Goal: Task Accomplishment & Management: Manage account settings

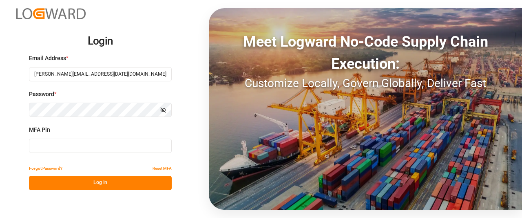
click at [43, 150] on input at bounding box center [100, 145] width 143 height 14
type input "067832"
click at [96, 179] on button "Log In" at bounding box center [100, 182] width 143 height 14
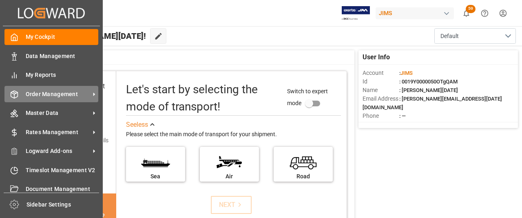
click at [56, 95] on span "Order Management" at bounding box center [58, 94] width 64 height 9
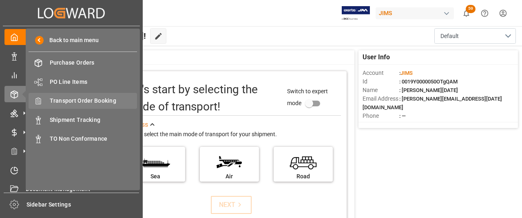
click at [97, 99] on span "Transport Order Booking" at bounding box center [94, 100] width 88 height 9
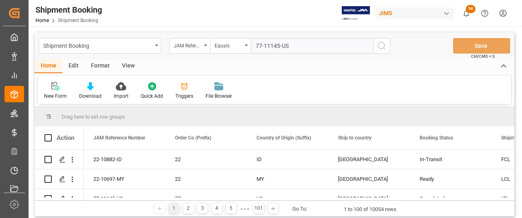
type input "77-11145-US"
click at [378, 49] on icon "search button" at bounding box center [382, 46] width 10 height 10
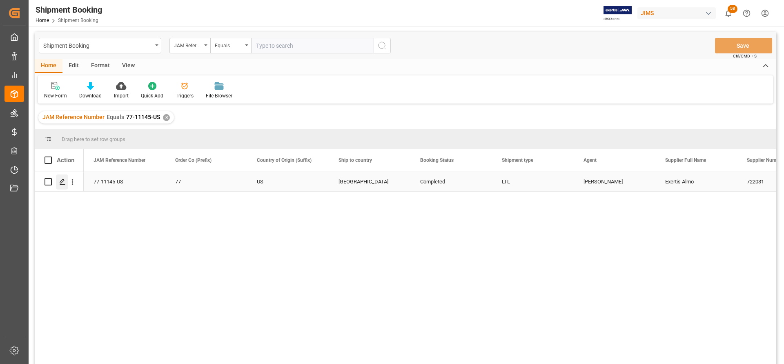
click at [60, 184] on polygon "Press SPACE to select this row." at bounding box center [62, 182] width 4 height 4
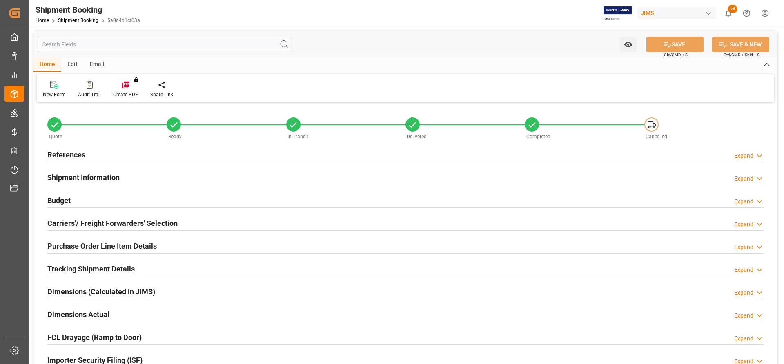
type input "83"
type input "1"
type input "0"
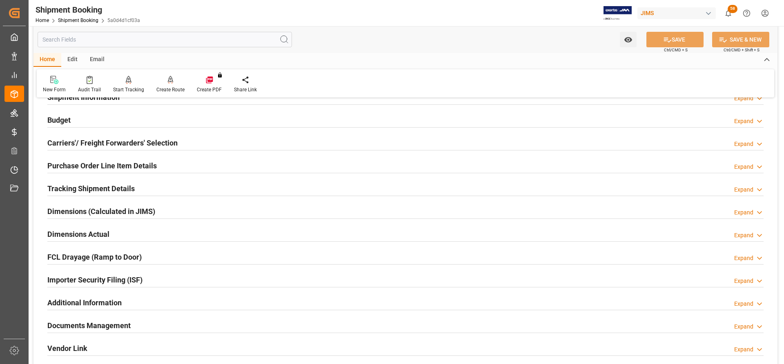
scroll to position [82, 0]
click at [70, 183] on h2 "Tracking Shipment Details" at bounding box center [90, 187] width 87 height 11
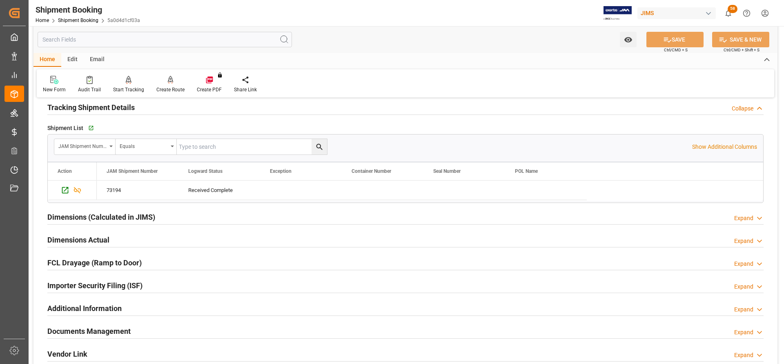
scroll to position [163, 0]
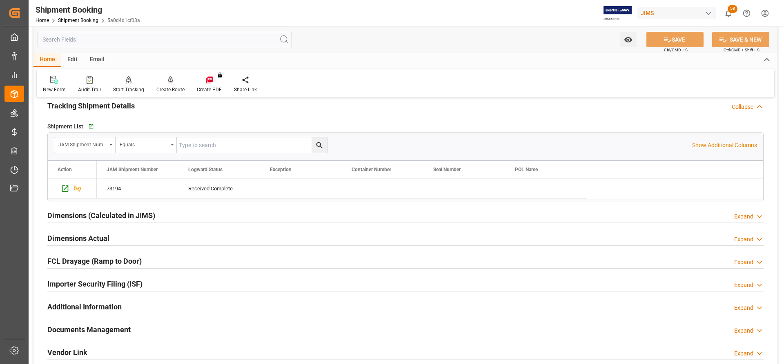
click at [75, 217] on h2 "Dimensions Actual" at bounding box center [78, 238] width 62 height 11
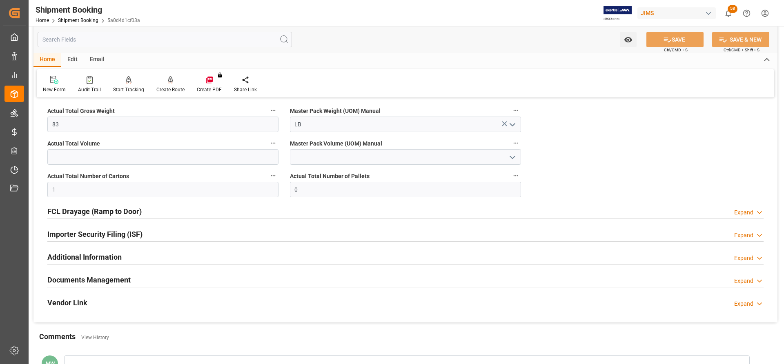
scroll to position [326, 0]
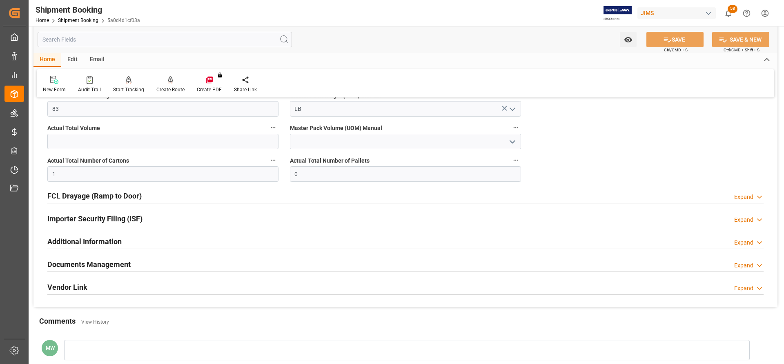
click at [89, 217] on h2 "Documents Management" at bounding box center [88, 264] width 83 height 11
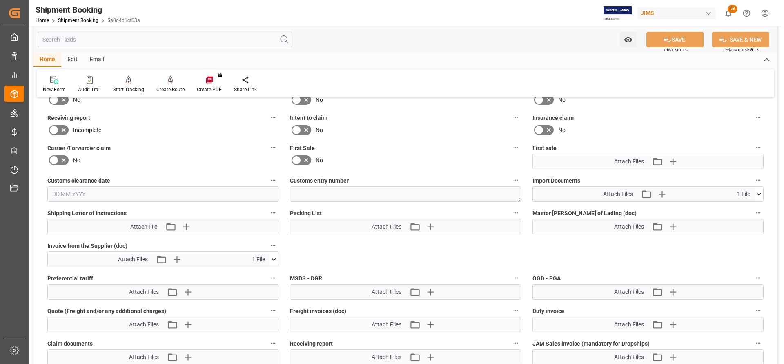
scroll to position [571, 0]
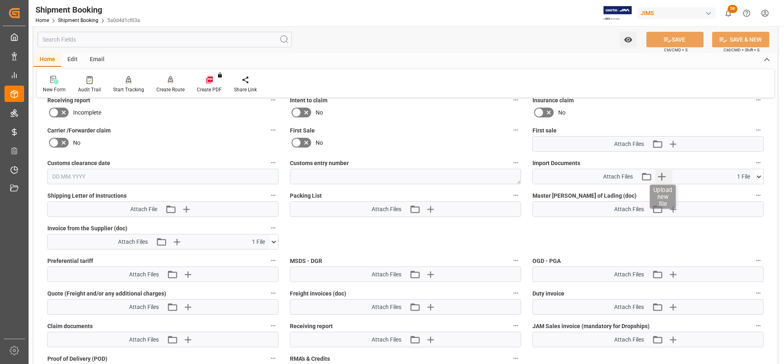
click at [522, 175] on icon "button" at bounding box center [661, 176] width 13 height 13
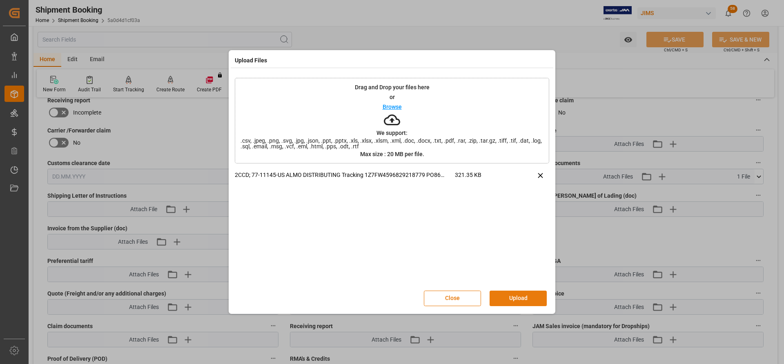
click at [499, 217] on button "Upload" at bounding box center [517, 299] width 57 height 16
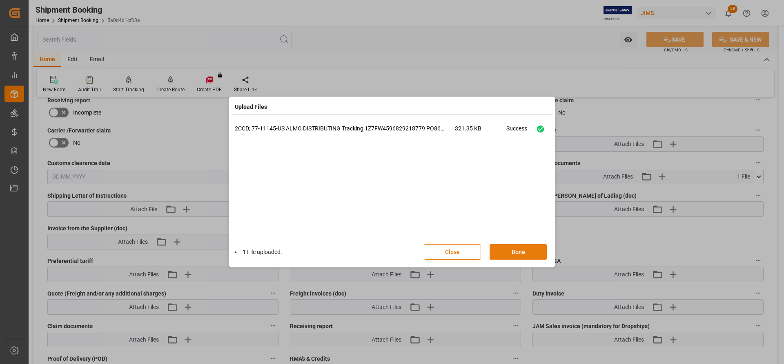
click at [510, 217] on button "Done" at bounding box center [517, 252] width 57 height 16
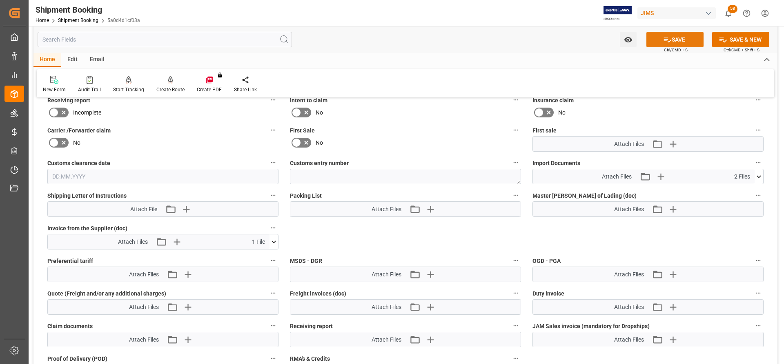
click at [522, 40] on button "SAVE" at bounding box center [674, 40] width 57 height 16
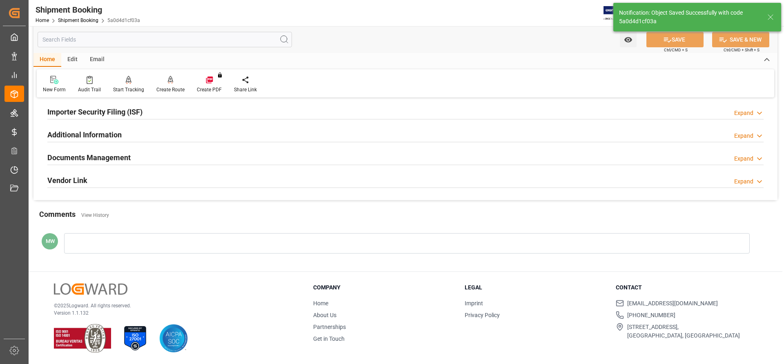
scroll to position [248, 0]
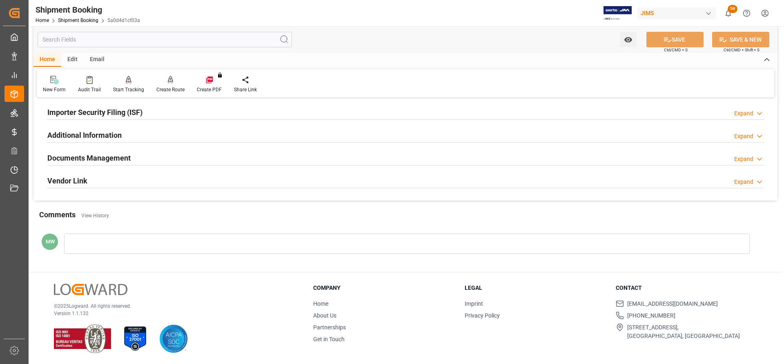
click at [93, 157] on h2 "Documents Management" at bounding box center [88, 158] width 83 height 11
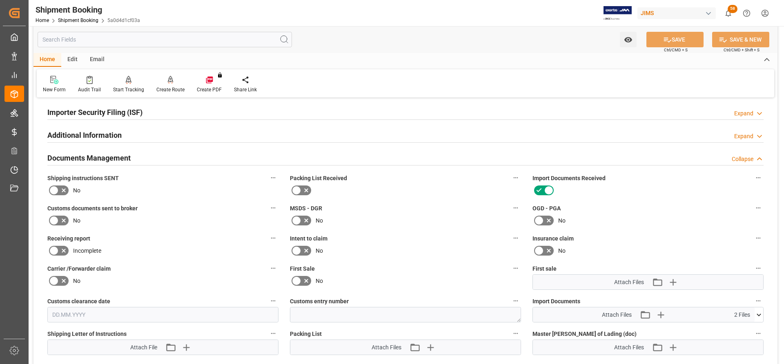
scroll to position [386, 0]
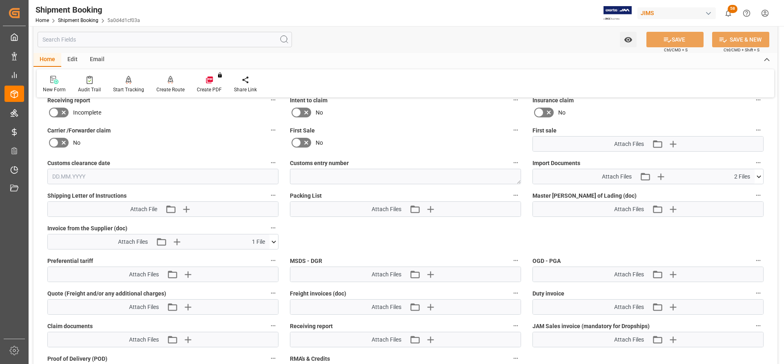
click at [273, 217] on icon at bounding box center [273, 242] width 9 height 9
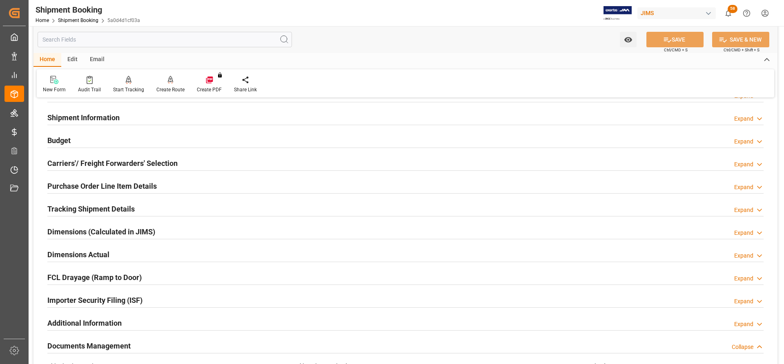
scroll to position [0, 0]
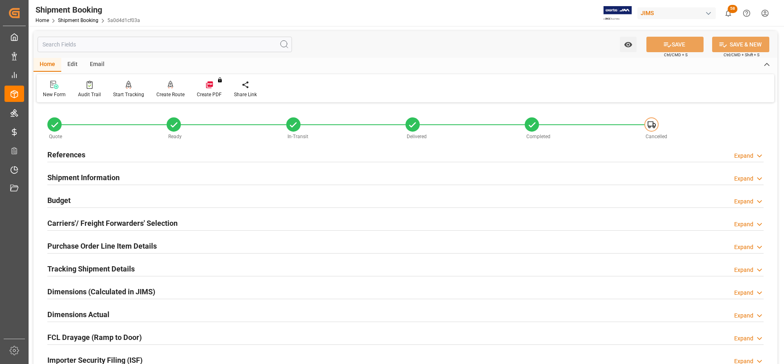
click at [68, 150] on h2 "References" at bounding box center [66, 154] width 38 height 11
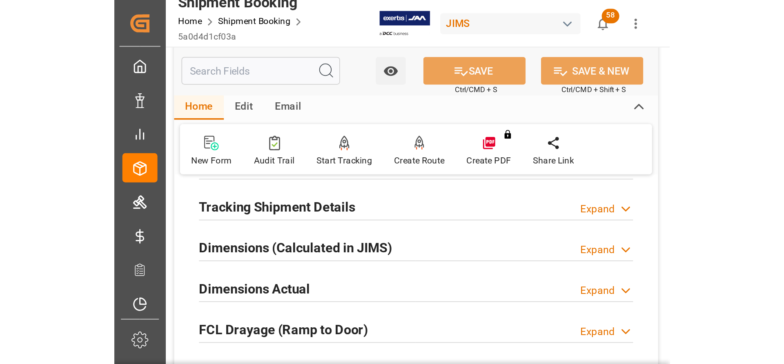
scroll to position [641, 0]
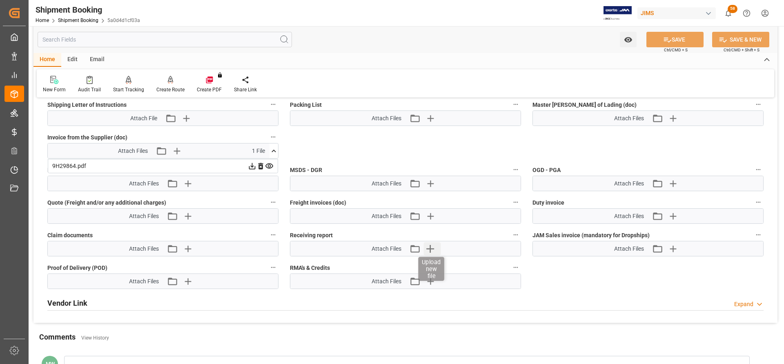
click at [432, 217] on icon "button" at bounding box center [429, 248] width 13 height 13
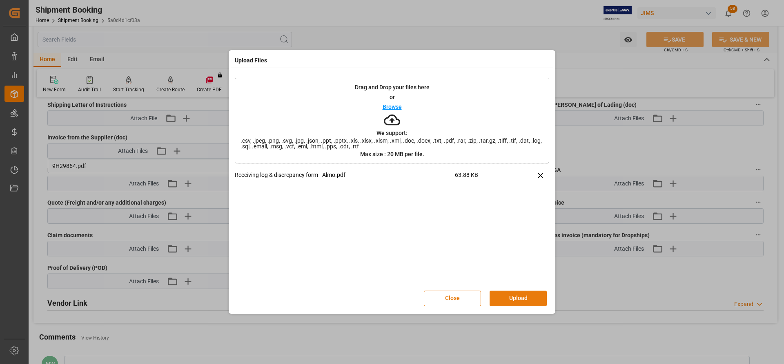
click at [514, 217] on button "Upload" at bounding box center [517, 299] width 57 height 16
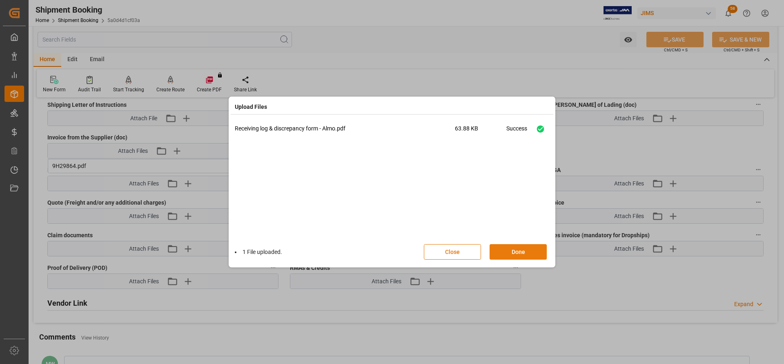
click at [508, 217] on button "Done" at bounding box center [517, 252] width 57 height 16
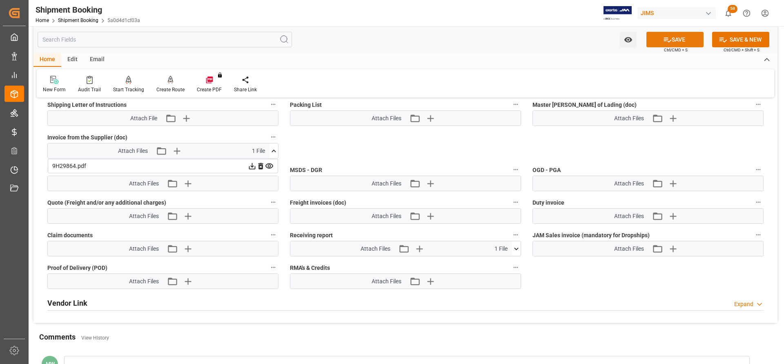
click at [522, 36] on button "SAVE" at bounding box center [674, 40] width 57 height 16
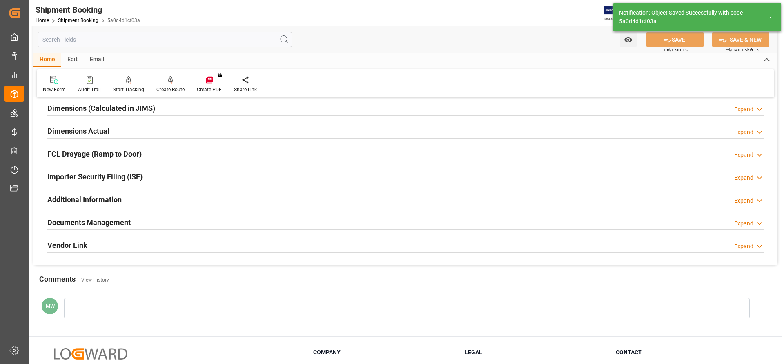
scroll to position [0, 0]
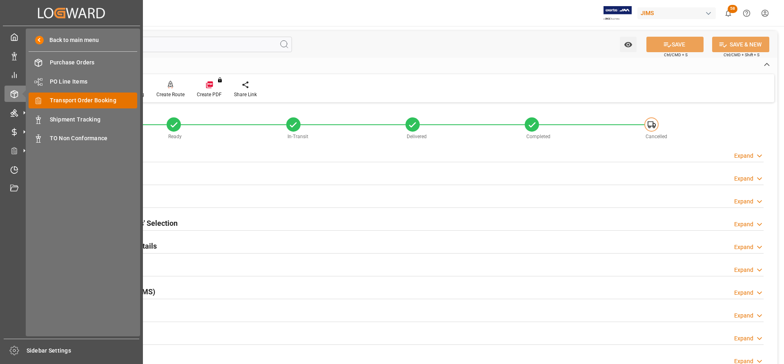
click at [71, 99] on span "Transport Order Booking" at bounding box center [94, 100] width 88 height 9
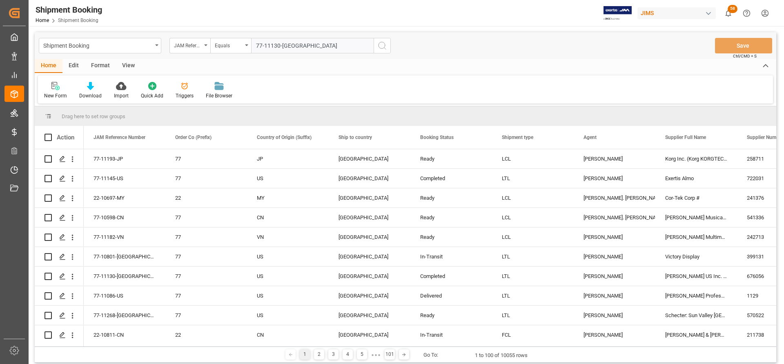
type input "77-11130-[GEOGRAPHIC_DATA]"
click at [386, 48] on icon "search button" at bounding box center [382, 46] width 10 height 10
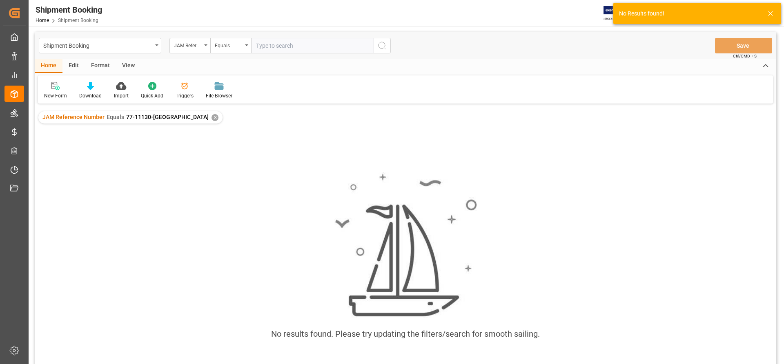
click at [211, 116] on div "✕" at bounding box center [214, 117] width 7 height 7
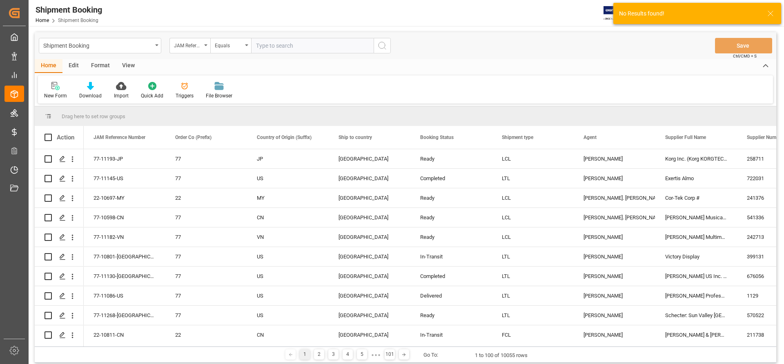
paste input "77-11130-[GEOGRAPHIC_DATA]"
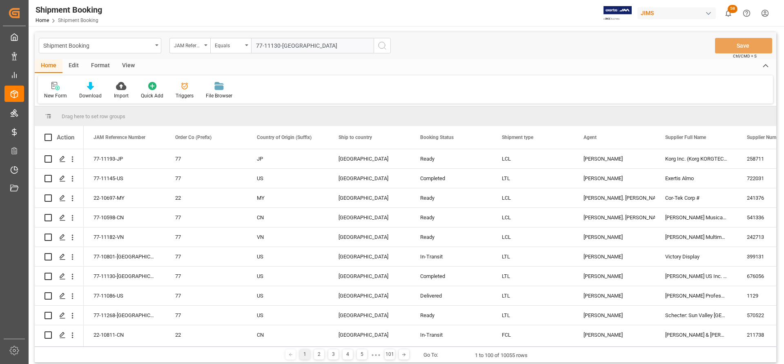
click at [256, 45] on input "77-11130-[GEOGRAPHIC_DATA]" at bounding box center [312, 46] width 122 height 16
type input "77-11130-[GEOGRAPHIC_DATA]"
click at [381, 47] on icon "search button" at bounding box center [382, 46] width 10 height 10
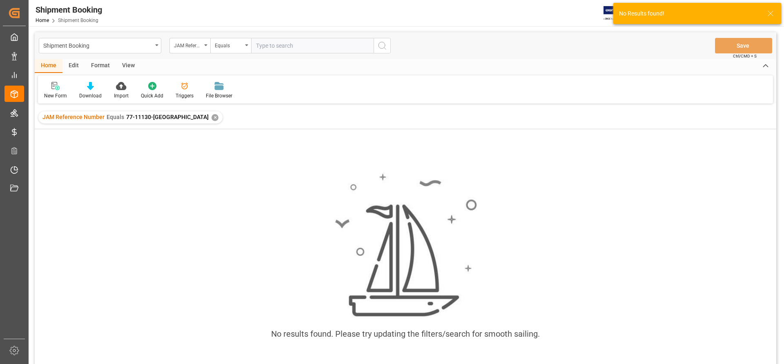
click at [211, 117] on div "✕" at bounding box center [214, 117] width 7 height 7
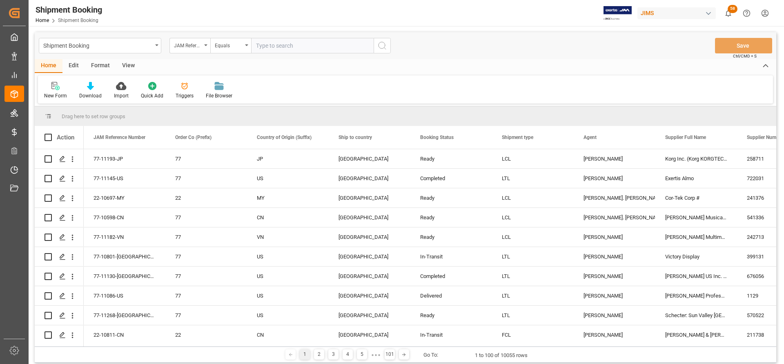
paste input "77-11130-[GEOGRAPHIC_DATA]"
click at [277, 55] on div "Shipment Booking JAM Reference Number Equals 77-11130-US Save Ctrl/CMD + S" at bounding box center [405, 45] width 741 height 27
click at [257, 44] on input "77-11130-[GEOGRAPHIC_DATA]" at bounding box center [312, 46] width 122 height 16
type input "77-11130-[GEOGRAPHIC_DATA]"
click at [378, 42] on icon "search button" at bounding box center [382, 46] width 10 height 10
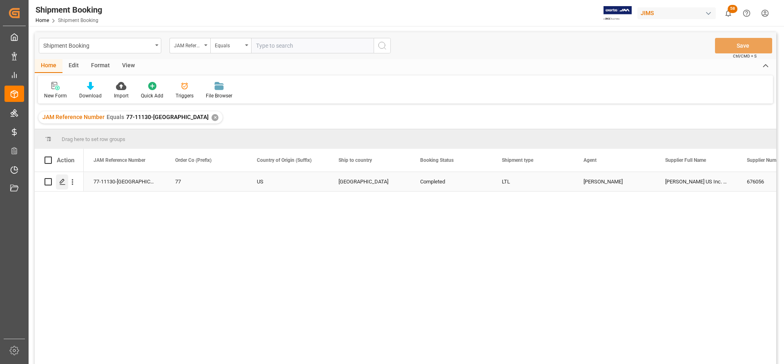
click at [64, 182] on icon "Press SPACE to select this row." at bounding box center [62, 182] width 7 height 7
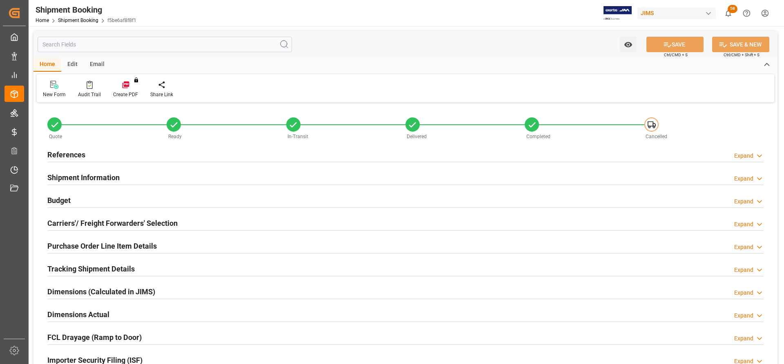
type input "0"
type input "[DATE]"
click at [67, 154] on h2 "References" at bounding box center [66, 154] width 38 height 11
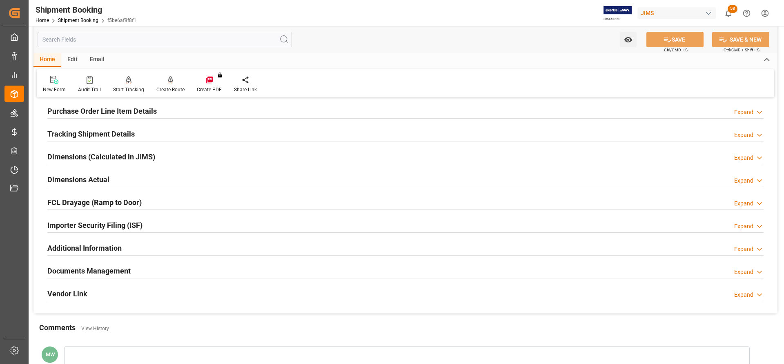
scroll to position [326, 0]
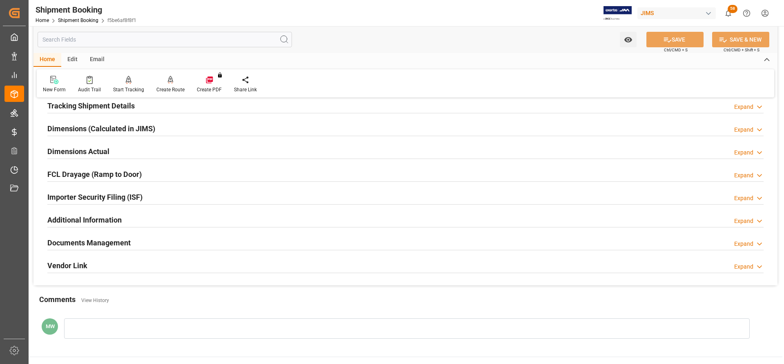
click at [92, 217] on h2 "Documents Management" at bounding box center [88, 242] width 83 height 11
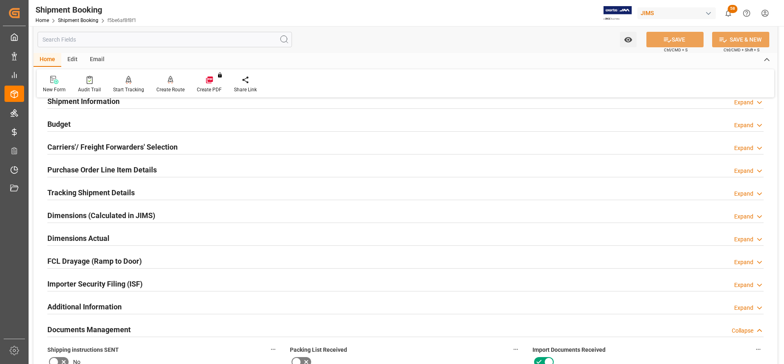
scroll to position [122, 0]
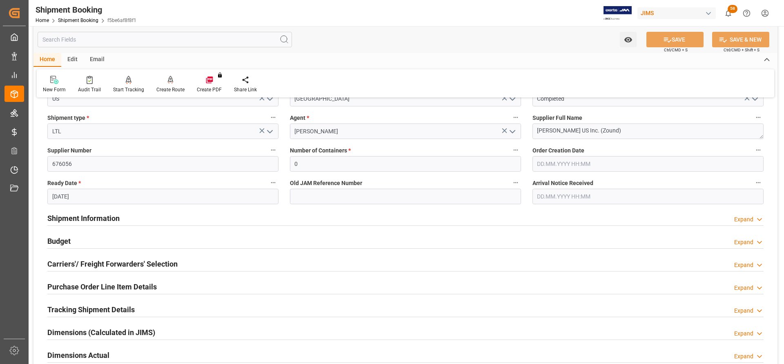
click at [64, 217] on h2 "Budget" at bounding box center [58, 241] width 23 height 11
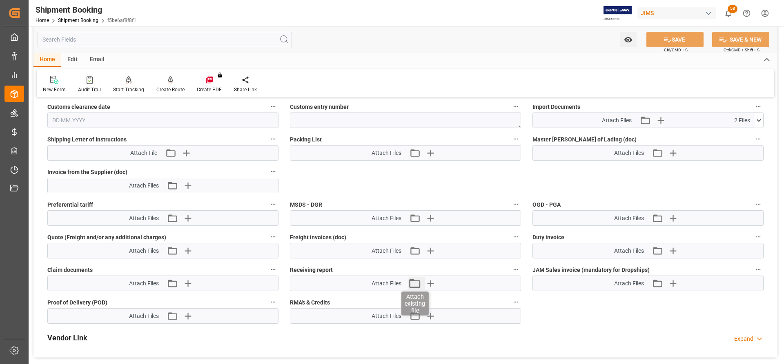
scroll to position [816, 0]
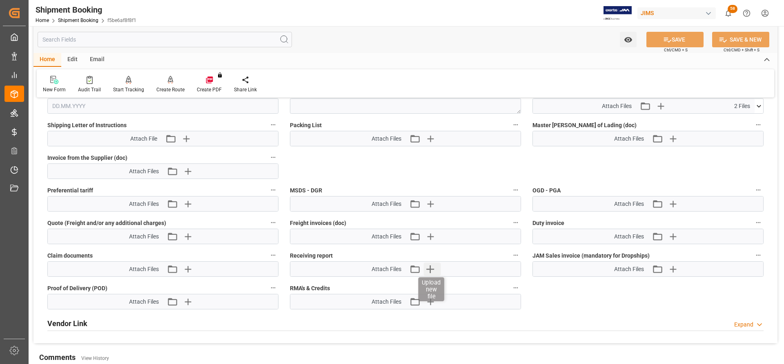
click at [431, 217] on icon "button" at bounding box center [430, 270] width 8 height 8
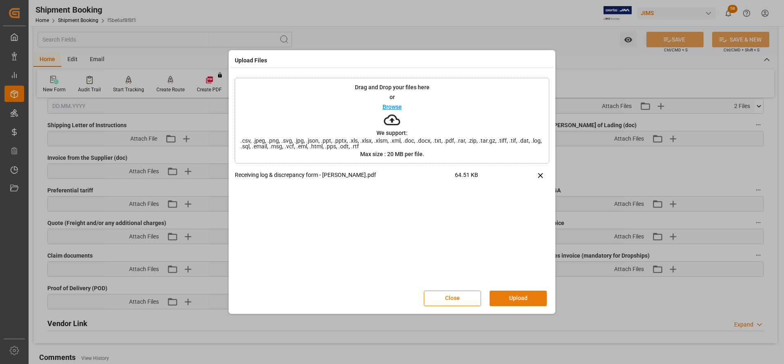
click at [508, 217] on button "Upload" at bounding box center [517, 299] width 57 height 16
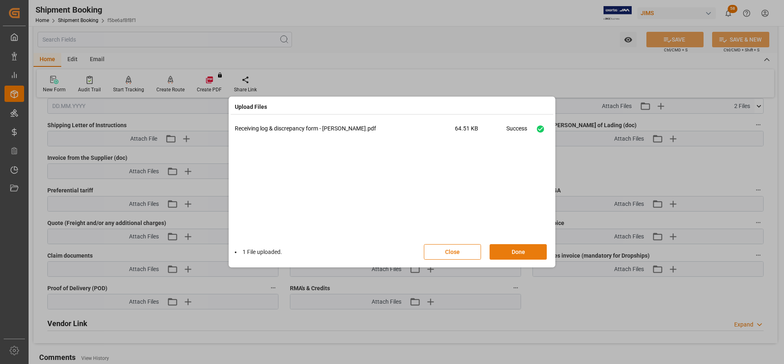
click at [506, 217] on button "Done" at bounding box center [517, 252] width 57 height 16
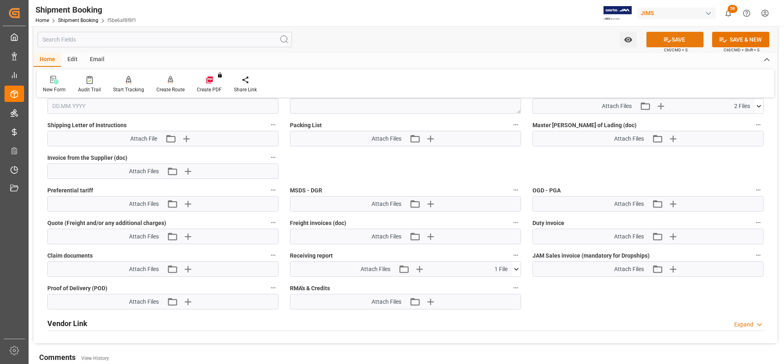
click at [522, 40] on button "SAVE" at bounding box center [674, 40] width 57 height 16
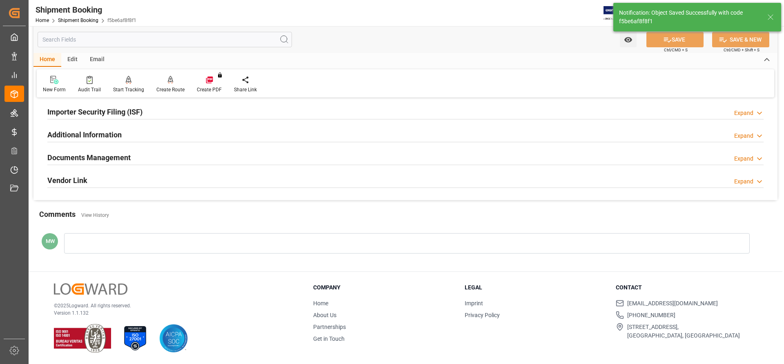
scroll to position [105, 0]
